Goal: Task Accomplishment & Management: Use online tool/utility

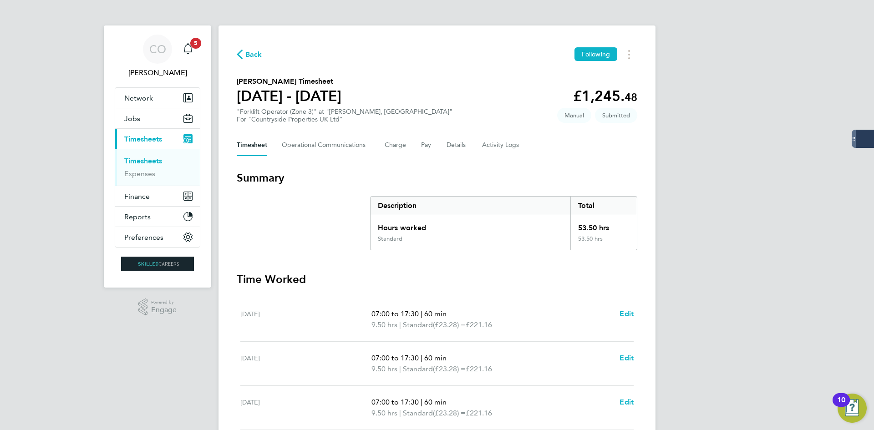
click at [254, 57] on span "Back" at bounding box center [253, 54] width 17 height 11
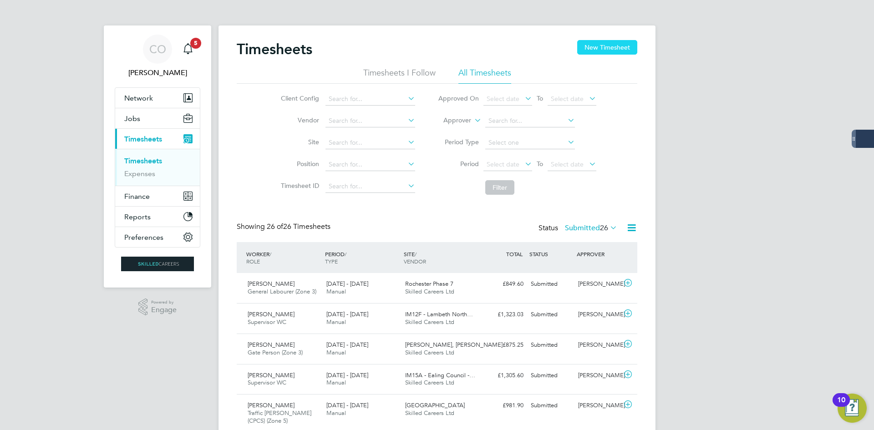
click at [596, 48] on button "New Timesheet" at bounding box center [607, 47] width 60 height 15
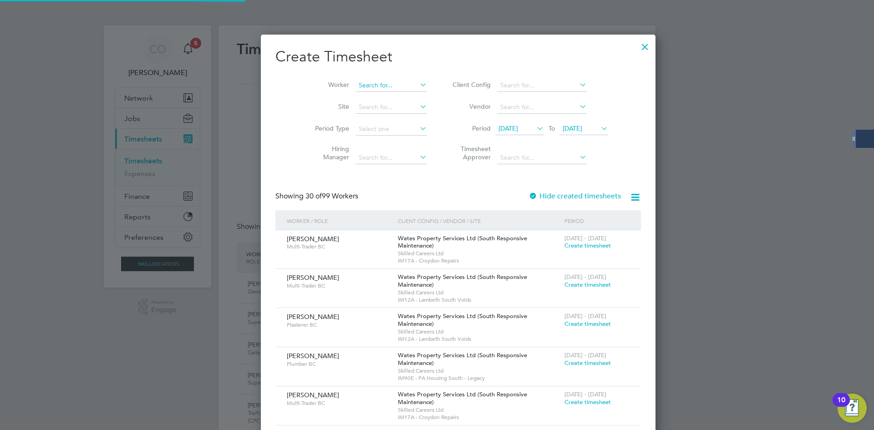
click at [356, 87] on input at bounding box center [391, 85] width 71 height 13
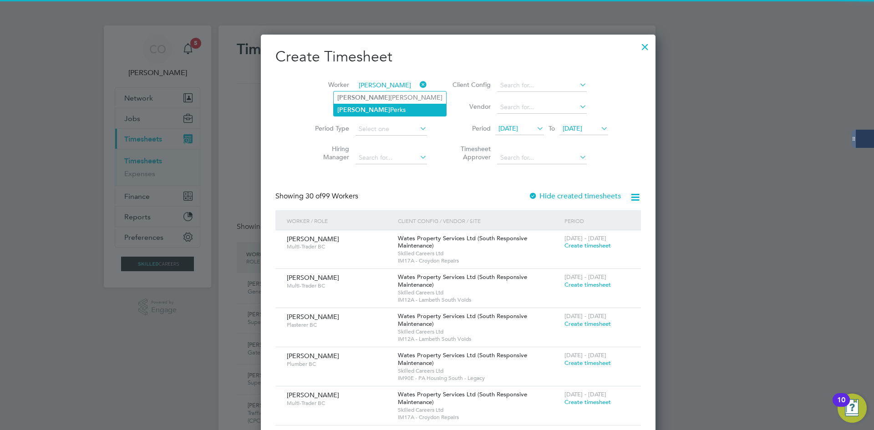
click at [380, 110] on li "[PERSON_NAME]" at bounding box center [390, 110] width 112 height 12
type input "[PERSON_NAME]"
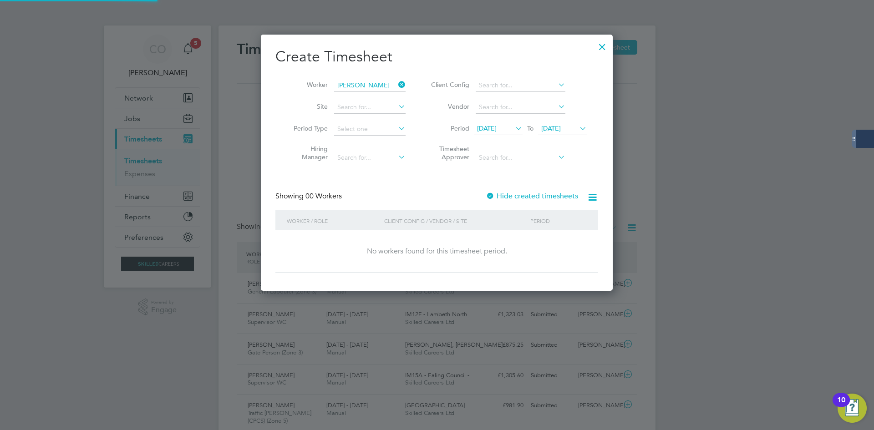
click at [499, 196] on label "Hide created timesheets" at bounding box center [532, 196] width 92 height 9
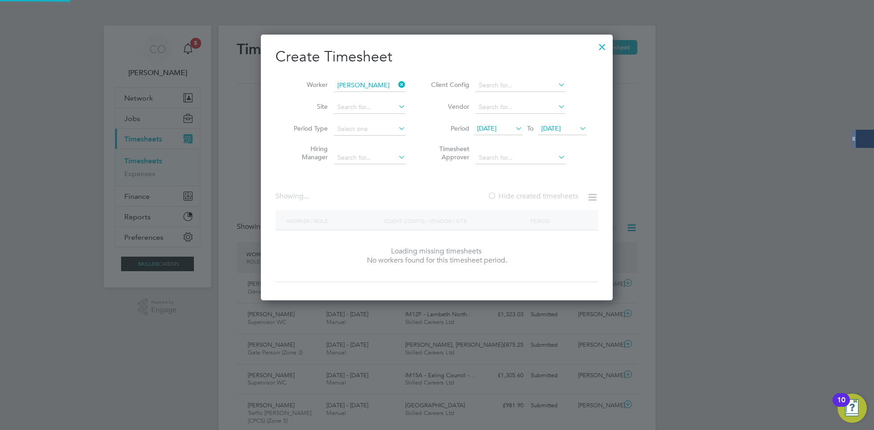
click at [499, 196] on label "Hide created timesheets" at bounding box center [533, 196] width 91 height 9
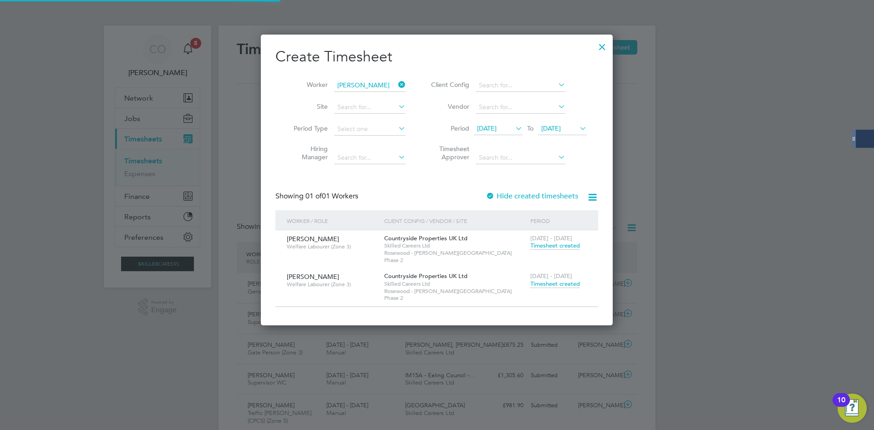
click at [565, 280] on span "Timesheet created" at bounding box center [555, 284] width 50 height 8
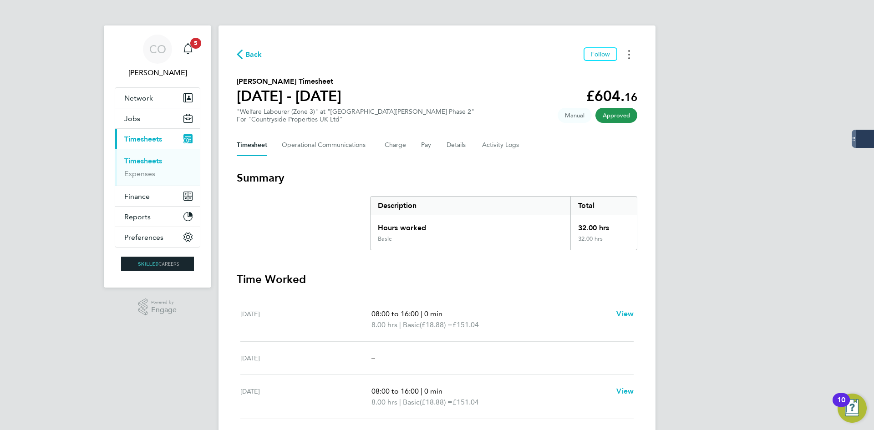
click at [630, 51] on button "Timesheets Menu" at bounding box center [629, 54] width 16 height 14
click at [584, 75] on link "Download timesheet" at bounding box center [582, 75] width 109 height 18
click at [750, 120] on div "CO [PERSON_NAME] Notifications 5 Applications: Network Businesses Sites Workers…" at bounding box center [437, 327] width 874 height 654
click at [239, 56] on icon "button" at bounding box center [240, 55] width 6 height 10
